Goal: Information Seeking & Learning: Learn about a topic

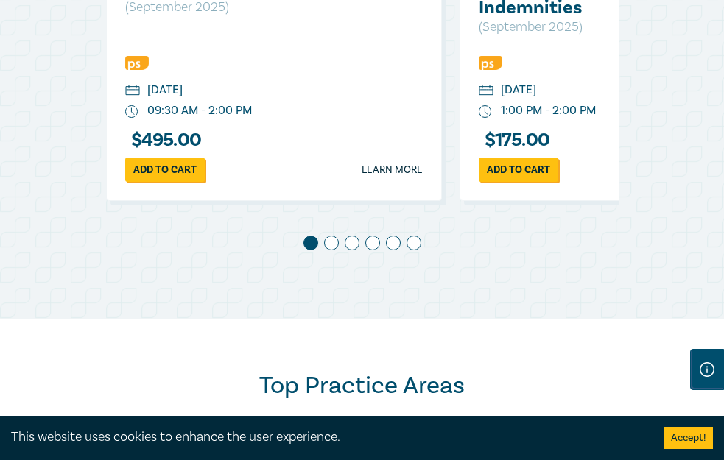
scroll to position [516, 0]
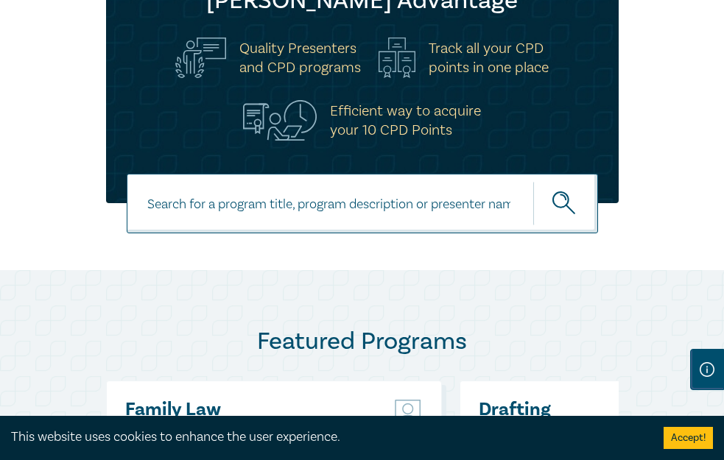
click at [287, 174] on input at bounding box center [362, 204] width 471 height 60
type input "property law intensive"
click at [533, 181] on button "submit" at bounding box center [565, 203] width 65 height 45
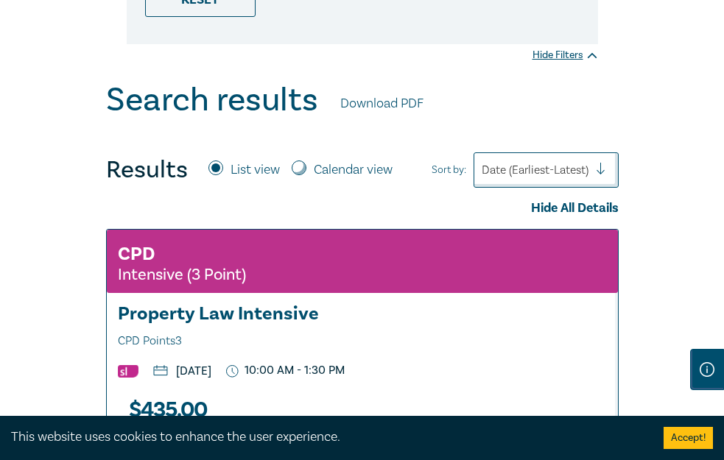
scroll to position [589, 0]
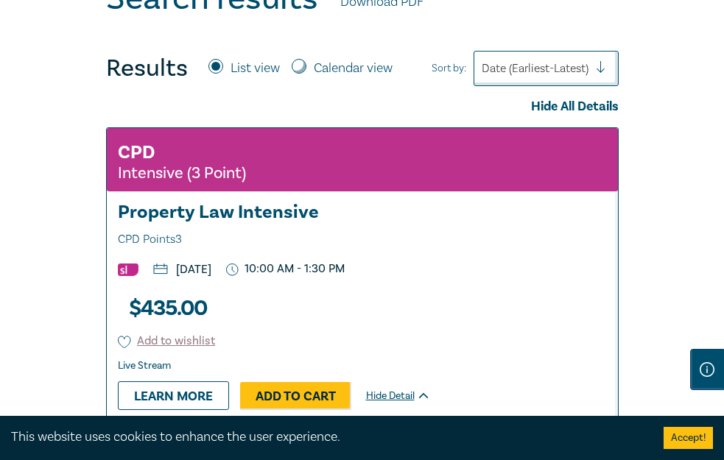
click at [0, 0] on div "Hide Detail" at bounding box center [0, 0] width 0 height 0
click at [0, 0] on div "Expand Detail" at bounding box center [0, 0] width 0 height 0
click at [264, 203] on h3 "Property Law Intensive CPD Points 3" at bounding box center [362, 226] width 489 height 47
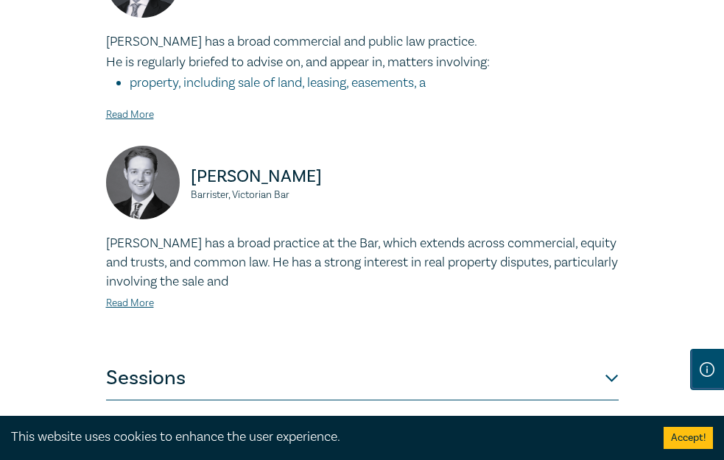
scroll to position [1105, 0]
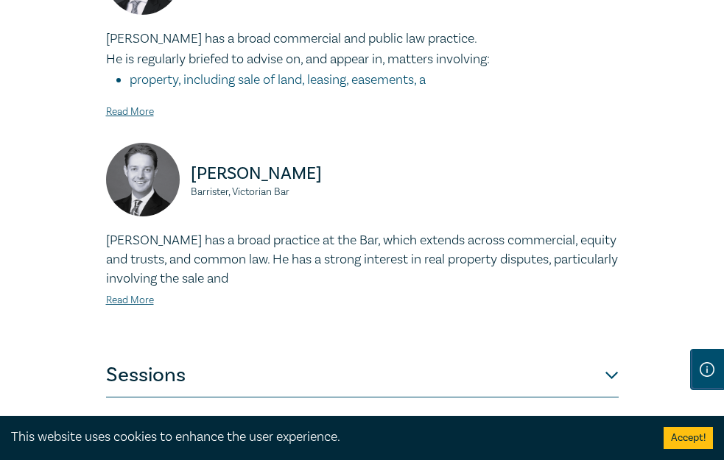
click at [348, 354] on button "Sessions" at bounding box center [362, 376] width 513 height 44
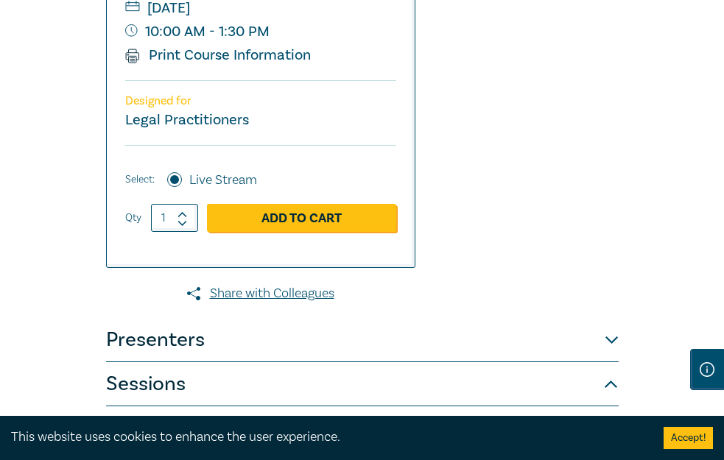
scroll to position [501, 0]
